Goal: Task Accomplishment & Management: Complete application form

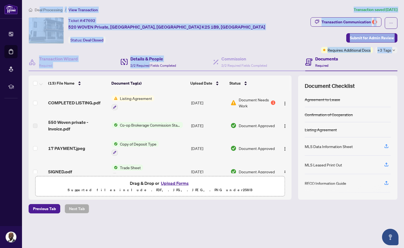
drag, startPoint x: 40, startPoint y: 8, endPoint x: 149, endPoint y: 66, distance: 123.1
click at [149, 66] on div "Deal Processing / View Transaction Transaction saved [DATE] Ticket #: 47692 520…" at bounding box center [212, 120] width 373 height 226
click at [129, 98] on span "Listing Agreement" at bounding box center [136, 98] width 37 height 6
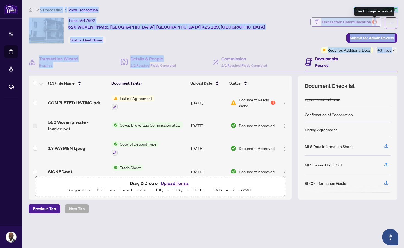
click at [374, 21] on div "4" at bounding box center [374, 22] width 5 height 5
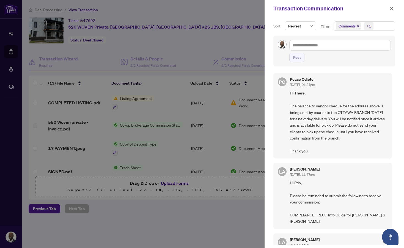
click at [242, 37] on div at bounding box center [202, 124] width 404 height 248
click at [393, 8] on button "button" at bounding box center [391, 8] width 7 height 7
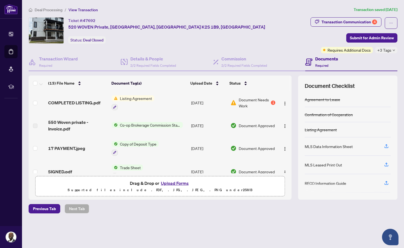
click at [43, 8] on span "Deal Processing" at bounding box center [49, 9] width 28 height 5
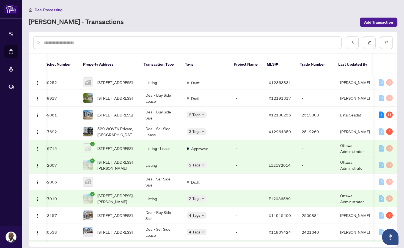
click at [136, 40] on input "text" at bounding box center [189, 43] width 293 height 6
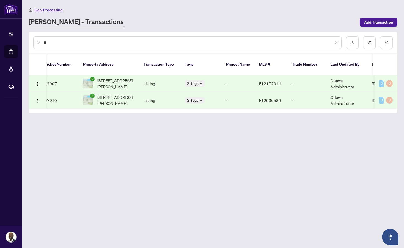
type input "*"
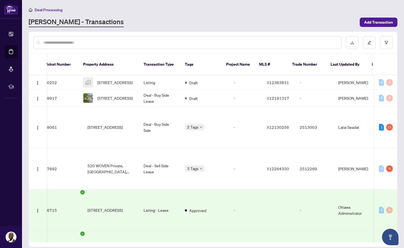
paste input "*********"
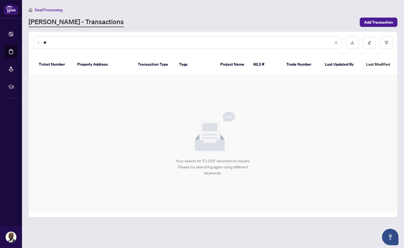
type input "*"
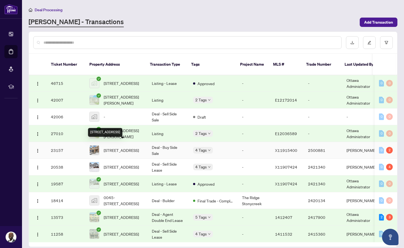
scroll to position [65, 0]
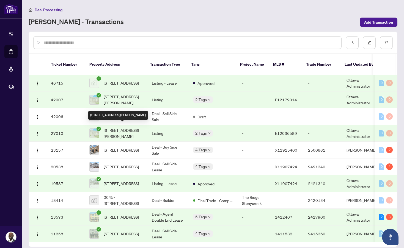
click at [124, 128] on span "43 Glynn Rd, Ajax, Ontario L1S 2C4, Canada" at bounding box center [123, 133] width 39 height 12
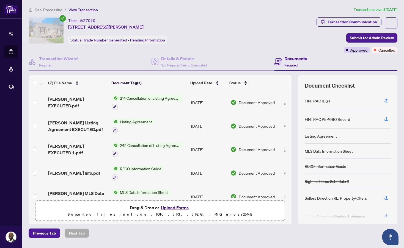
click at [40, 7] on span "Deal Processing" at bounding box center [49, 9] width 28 height 5
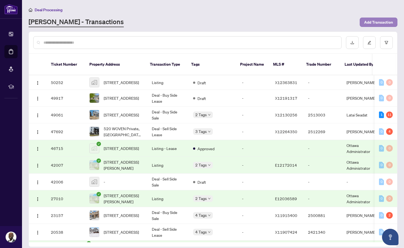
click at [373, 21] on span "Add Transaction" at bounding box center [378, 22] width 29 height 9
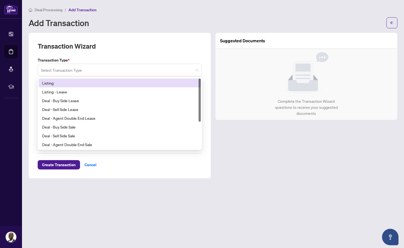
click at [198, 71] on span at bounding box center [119, 70] width 157 height 10
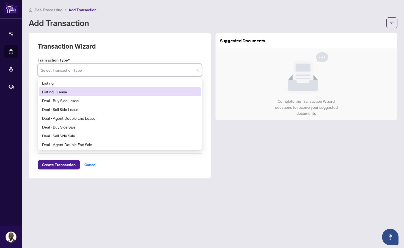
click at [145, 89] on div "Listing - Lease" at bounding box center [119, 92] width 155 height 6
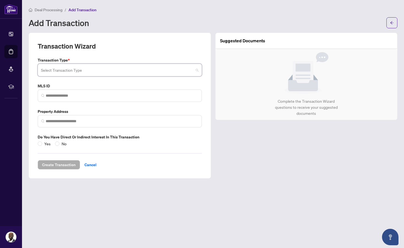
click at [197, 70] on span at bounding box center [119, 70] width 157 height 10
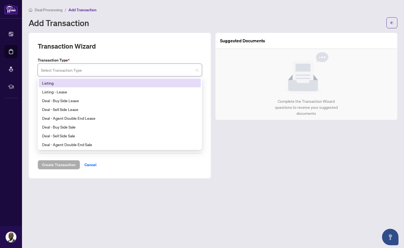
click at [61, 80] on div "Listing" at bounding box center [119, 83] width 155 height 6
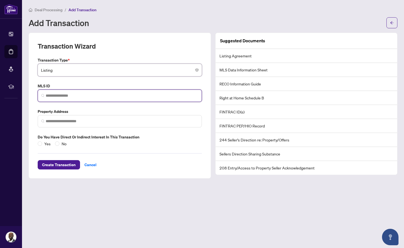
click at [84, 97] on input "search" at bounding box center [122, 96] width 153 height 6
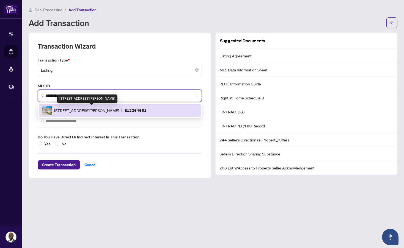
click at [72, 111] on span "43 Glynn Rd, Ajax, Ontario L1S 2C4, Canada" at bounding box center [86, 110] width 65 height 6
type input "*********"
type input "**********"
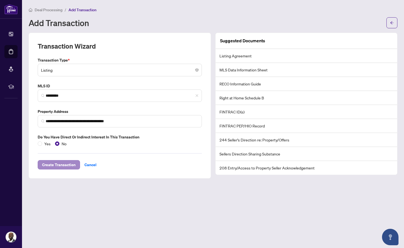
click at [67, 161] on span "Create Transaction" at bounding box center [59, 165] width 34 height 9
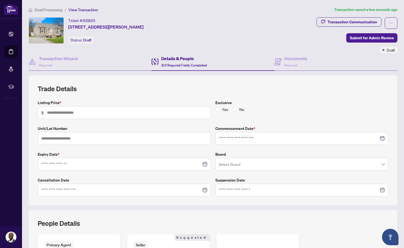
type input "*******"
type input "**********"
click at [204, 189] on div at bounding box center [124, 190] width 166 height 6
click at [197, 200] on div "**********" at bounding box center [213, 140] width 369 height 130
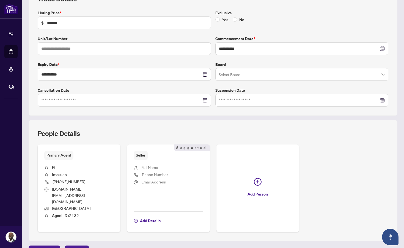
scroll to position [90, 0]
click at [202, 98] on div at bounding box center [124, 101] width 166 height 6
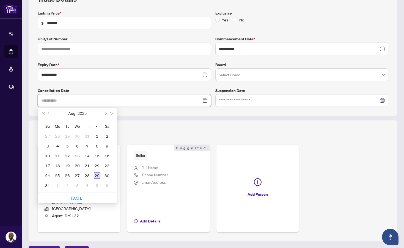
type input "**********"
click at [97, 175] on div "29" at bounding box center [97, 175] width 7 height 7
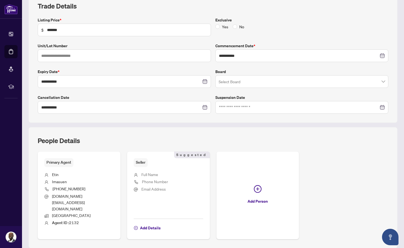
scroll to position [83, 0]
click at [146, 223] on span "Add Details" at bounding box center [150, 227] width 21 height 9
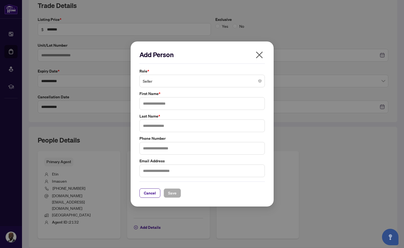
click at [187, 80] on span "Seller" at bounding box center [202, 81] width 119 height 10
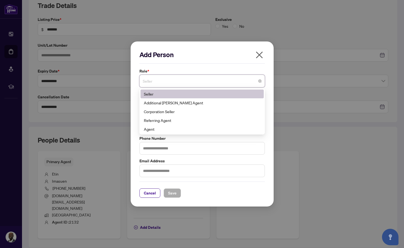
click at [173, 92] on div "Seller" at bounding box center [202, 94] width 117 height 6
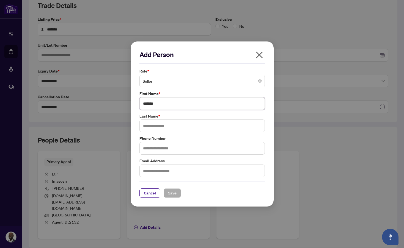
type input "*******"
type input "*****"
type input "**********"
click at [172, 199] on div "**********" at bounding box center [202, 124] width 143 height 165
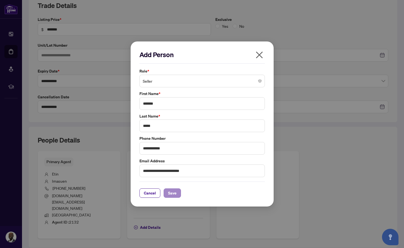
click at [172, 194] on span "Save" at bounding box center [172, 193] width 9 height 9
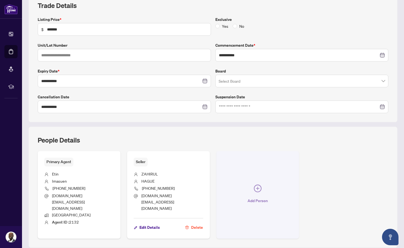
click at [259, 187] on icon "plus-circle" at bounding box center [257, 188] width 3 height 3
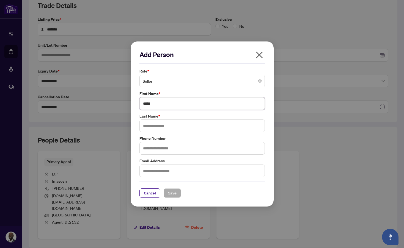
type input "*****"
click at [263, 159] on label "Email Address" at bounding box center [201, 161] width 125 height 6
type input "**********"
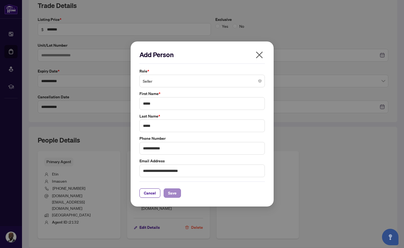
click at [174, 193] on span "Save" at bounding box center [172, 193] width 9 height 9
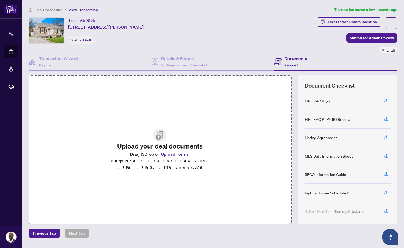
click at [173, 156] on button "Upload Forms" at bounding box center [174, 154] width 31 height 7
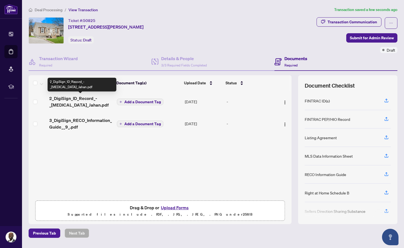
click at [78, 98] on span "2_DigiSign_ID_Record_-_Syeda_Jahan.pdf" at bounding box center [80, 101] width 63 height 13
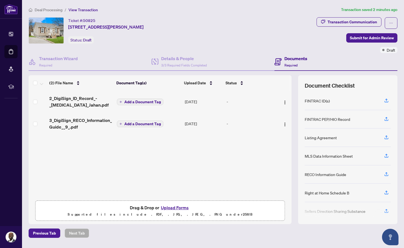
click at [141, 100] on span "Add a Document Tag" at bounding box center [142, 102] width 37 height 4
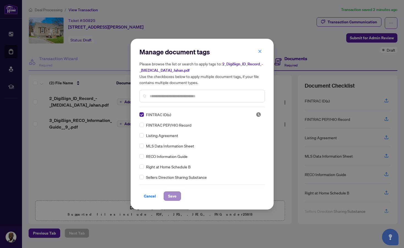
click at [173, 195] on span "Save" at bounding box center [172, 196] width 9 height 9
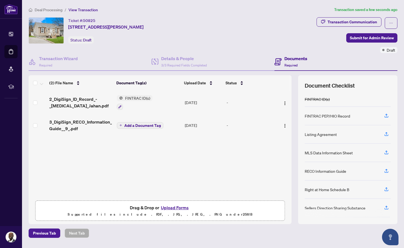
click at [133, 127] on span "Add a Document Tag" at bounding box center [142, 126] width 37 height 4
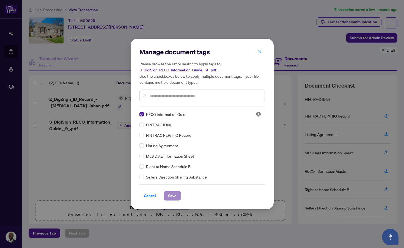
click at [170, 195] on span "Save" at bounding box center [172, 196] width 9 height 9
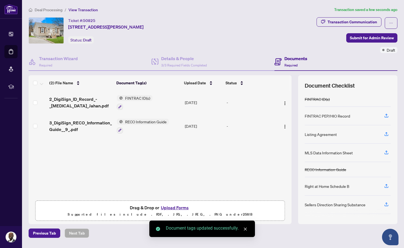
click at [169, 207] on button "Upload Forms" at bounding box center [174, 207] width 31 height 7
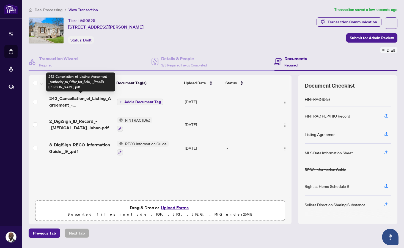
click at [75, 100] on span "242_Cancellation_of_Listing_Agreement_-_Authority_to_Offer_for_Sale_-_PropTx-OR…" at bounding box center [80, 101] width 63 height 13
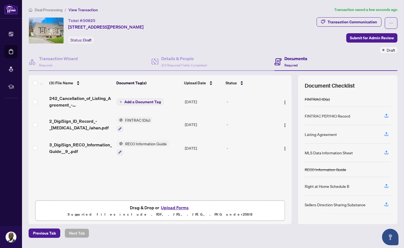
click at [141, 101] on span "Add a Document Tag" at bounding box center [142, 102] width 37 height 4
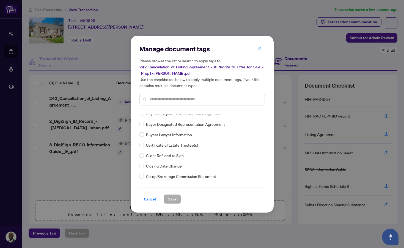
scroll to position [214, 0]
click at [157, 95] on div at bounding box center [201, 99] width 125 height 13
click at [157, 97] on input "text" at bounding box center [205, 99] width 110 height 6
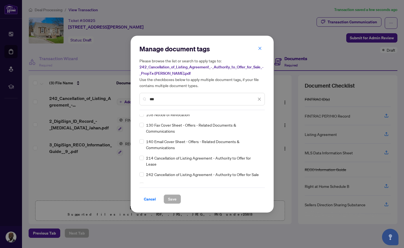
scroll to position [0, 0]
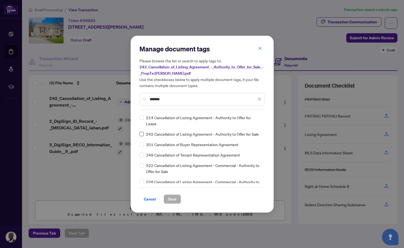
type input "*******"
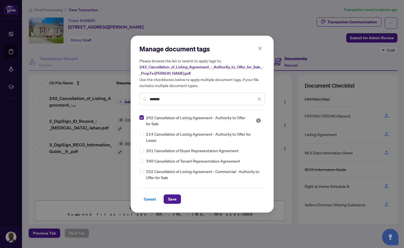
click at [173, 194] on div "Cancel Save" at bounding box center [201, 196] width 125 height 16
click at [173, 198] on span "Save" at bounding box center [172, 199] width 9 height 9
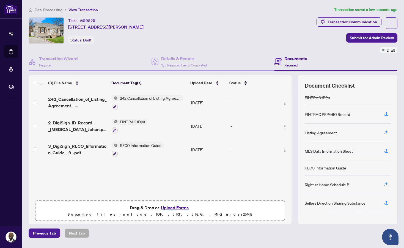
click at [172, 206] on button "Upload Forms" at bounding box center [174, 207] width 31 height 7
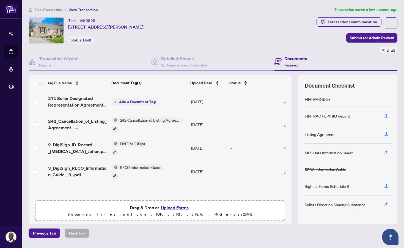
click at [179, 208] on button "Upload Forms" at bounding box center [174, 207] width 31 height 7
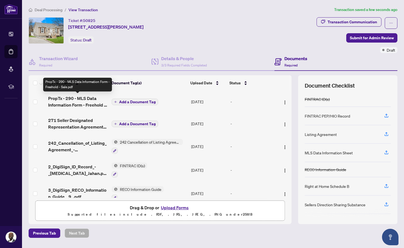
click at [87, 102] on span "PropTx - 290 - MLS Data Information Form - Freehold - Sale.pdf" at bounding box center [77, 101] width 59 height 13
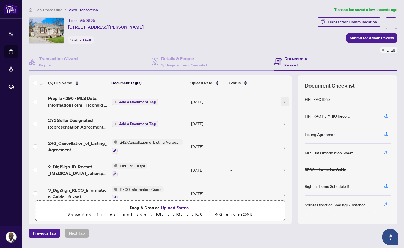
click at [284, 102] on img "button" at bounding box center [285, 102] width 4 height 4
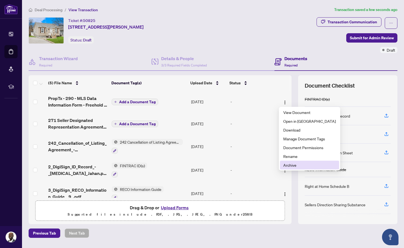
click at [287, 165] on span "Archive" at bounding box center [309, 165] width 52 height 6
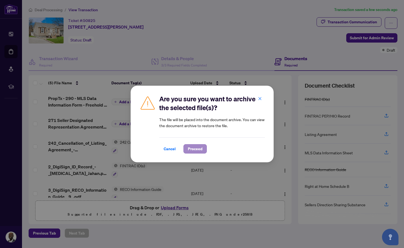
click at [201, 145] on span "Proceed" at bounding box center [195, 149] width 15 height 9
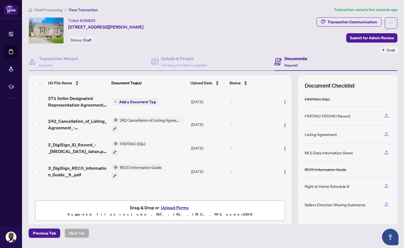
click at [137, 100] on span "Add a Document Tag" at bounding box center [137, 102] width 37 height 4
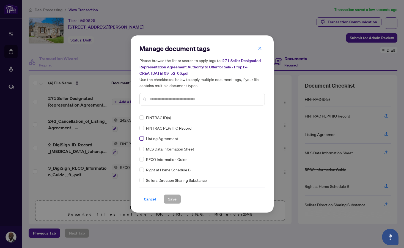
click at [141, 135] on label at bounding box center [141, 138] width 4 height 6
click at [173, 200] on span "Save" at bounding box center [172, 199] width 9 height 9
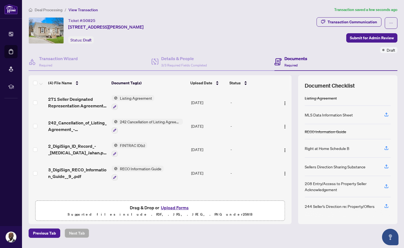
scroll to position [35, 0]
click at [369, 38] on span "Submit for Admin Review" at bounding box center [372, 38] width 44 height 9
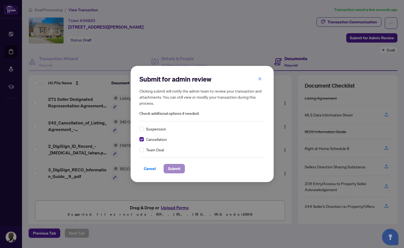
click at [171, 166] on span "Submit" at bounding box center [174, 168] width 12 height 9
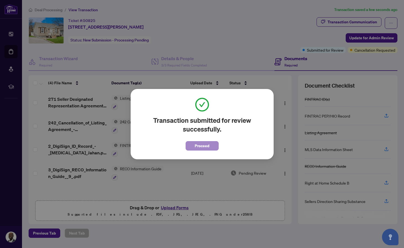
click at [198, 142] on span "Proceed" at bounding box center [202, 146] width 15 height 9
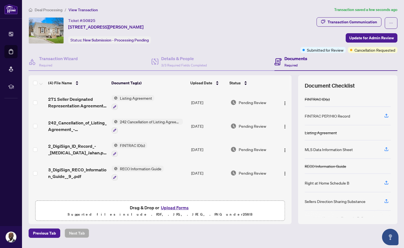
click at [44, 9] on span "Deal Processing" at bounding box center [49, 9] width 28 height 5
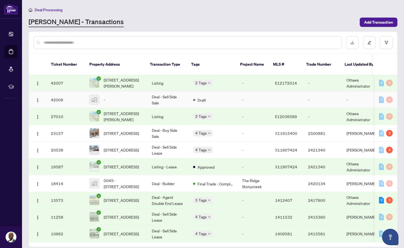
scroll to position [103, 0]
